Goal: Navigation & Orientation: Find specific page/section

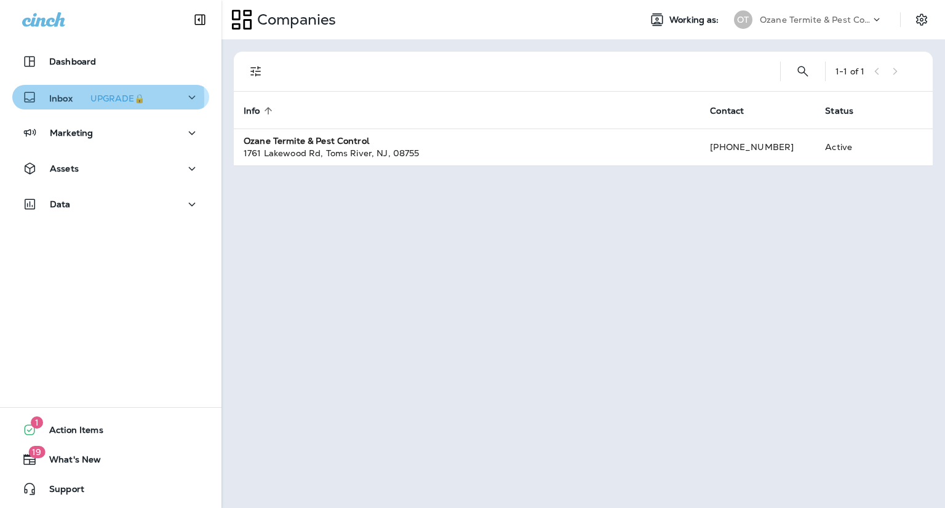
click at [66, 98] on p "Inbox UPGRADE🔒" at bounding box center [99, 97] width 100 height 13
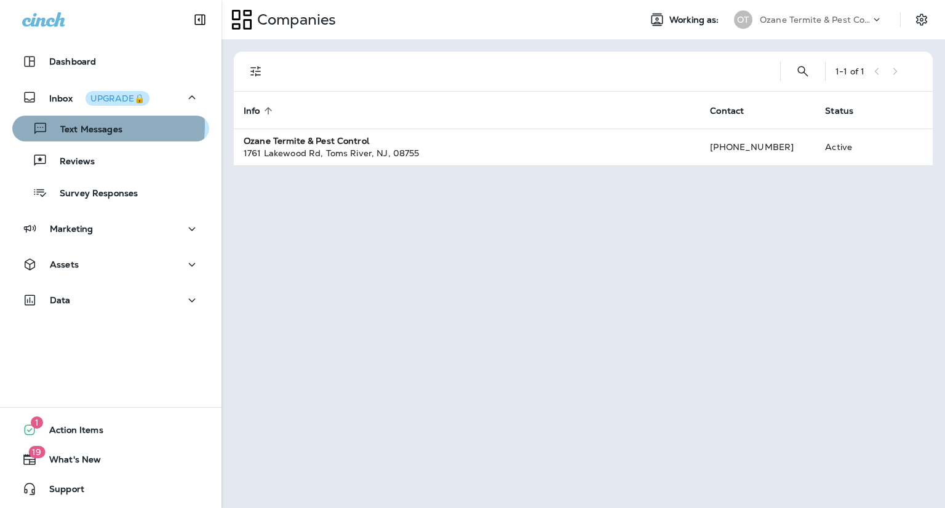
click at [84, 126] on p "Text Messages" at bounding box center [85, 130] width 74 height 12
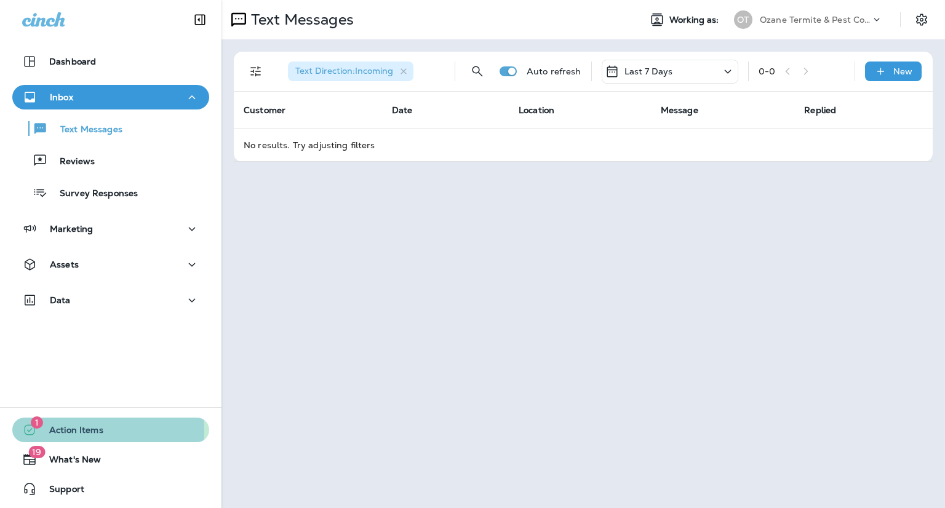
click at [62, 431] on span "Action Items" at bounding box center [70, 432] width 66 height 15
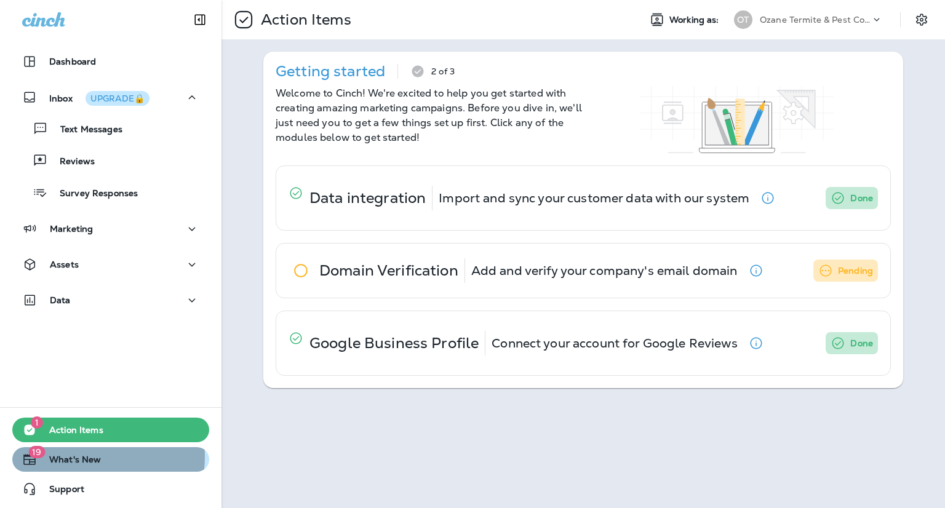
click at [84, 456] on span "What's New" at bounding box center [69, 461] width 64 height 15
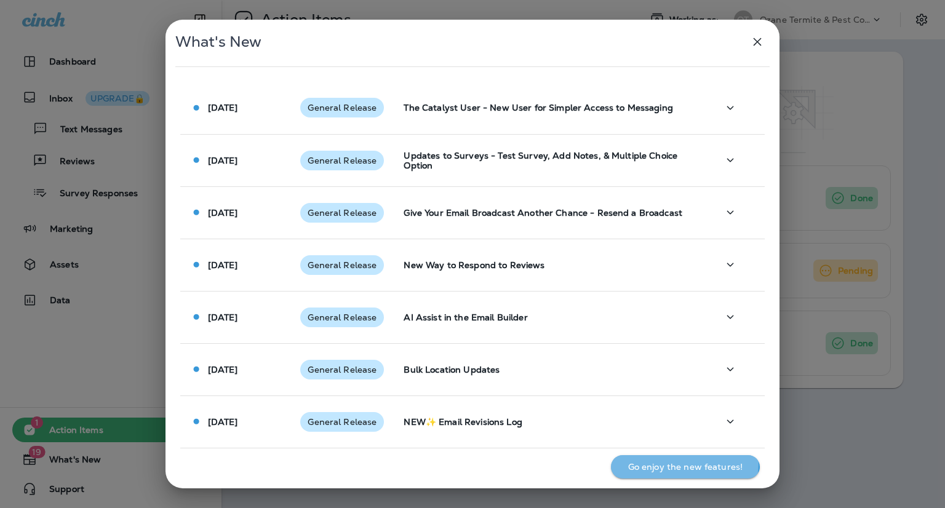
click at [683, 462] on p "Go enjoy the new features!" at bounding box center [685, 467] width 115 height 10
